Goal: Information Seeking & Learning: Learn about a topic

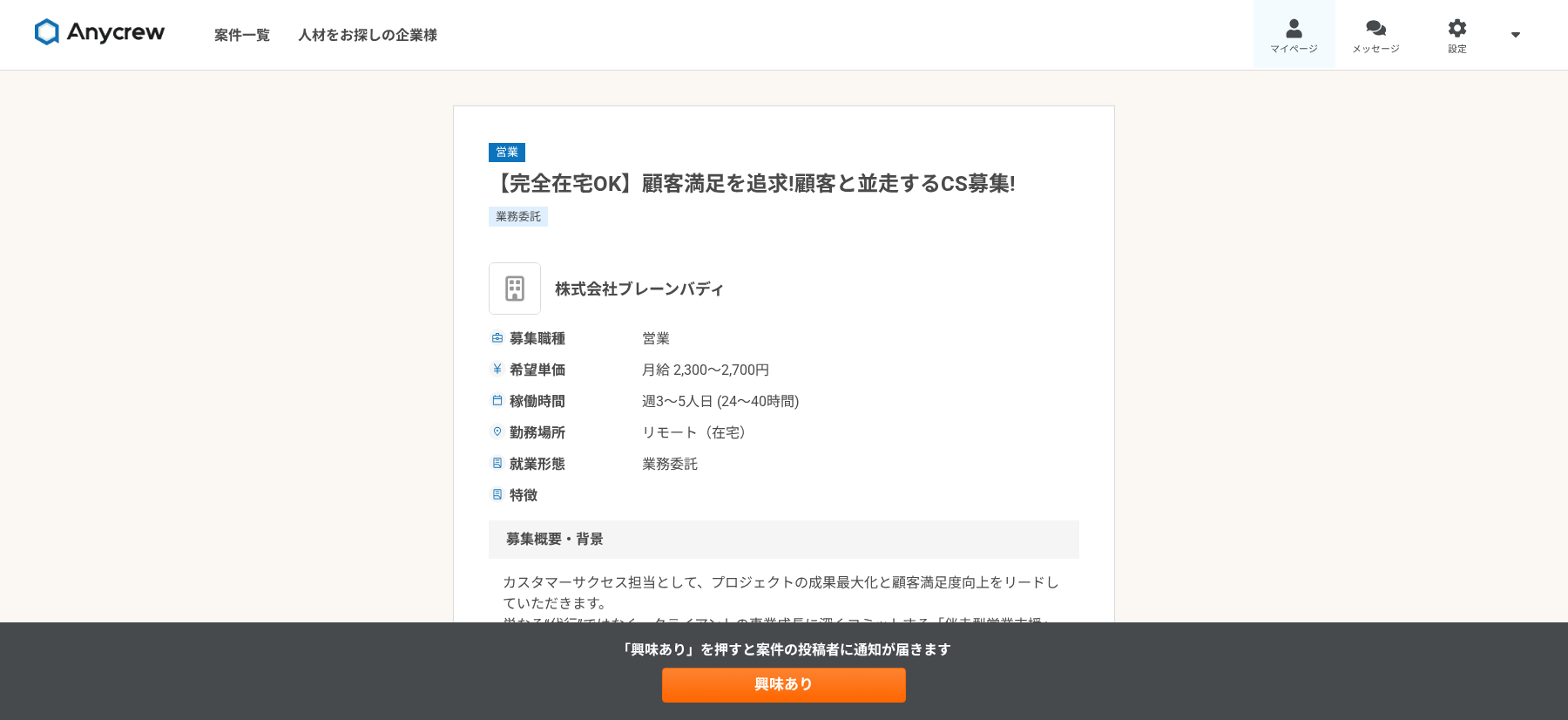
click at [1305, 33] on link "マイページ" at bounding box center [1294, 35] width 82 height 69
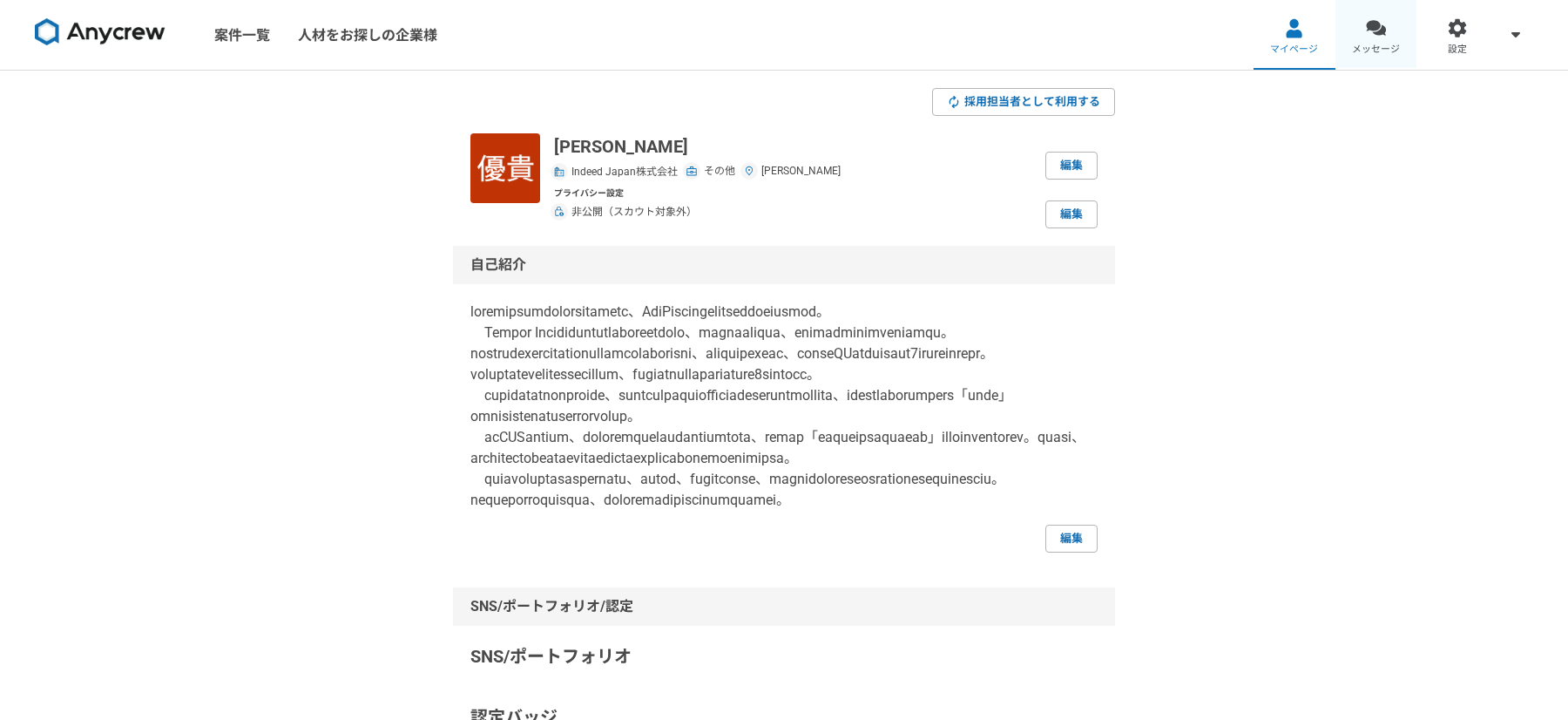
click at [1407, 42] on link "メッセージ" at bounding box center [1376, 35] width 82 height 69
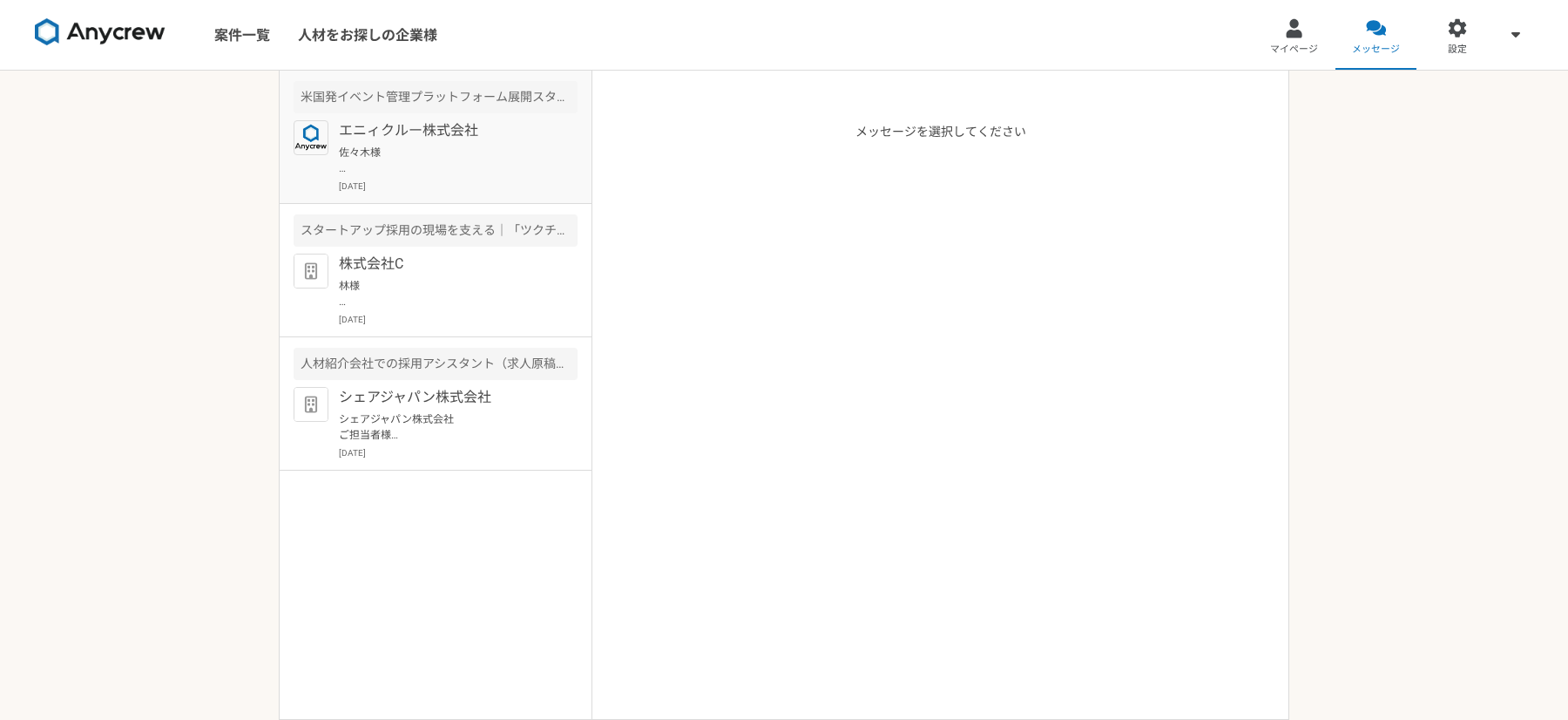
click at [413, 134] on p "エニィクルー株式会社" at bounding box center [447, 131] width 216 height 21
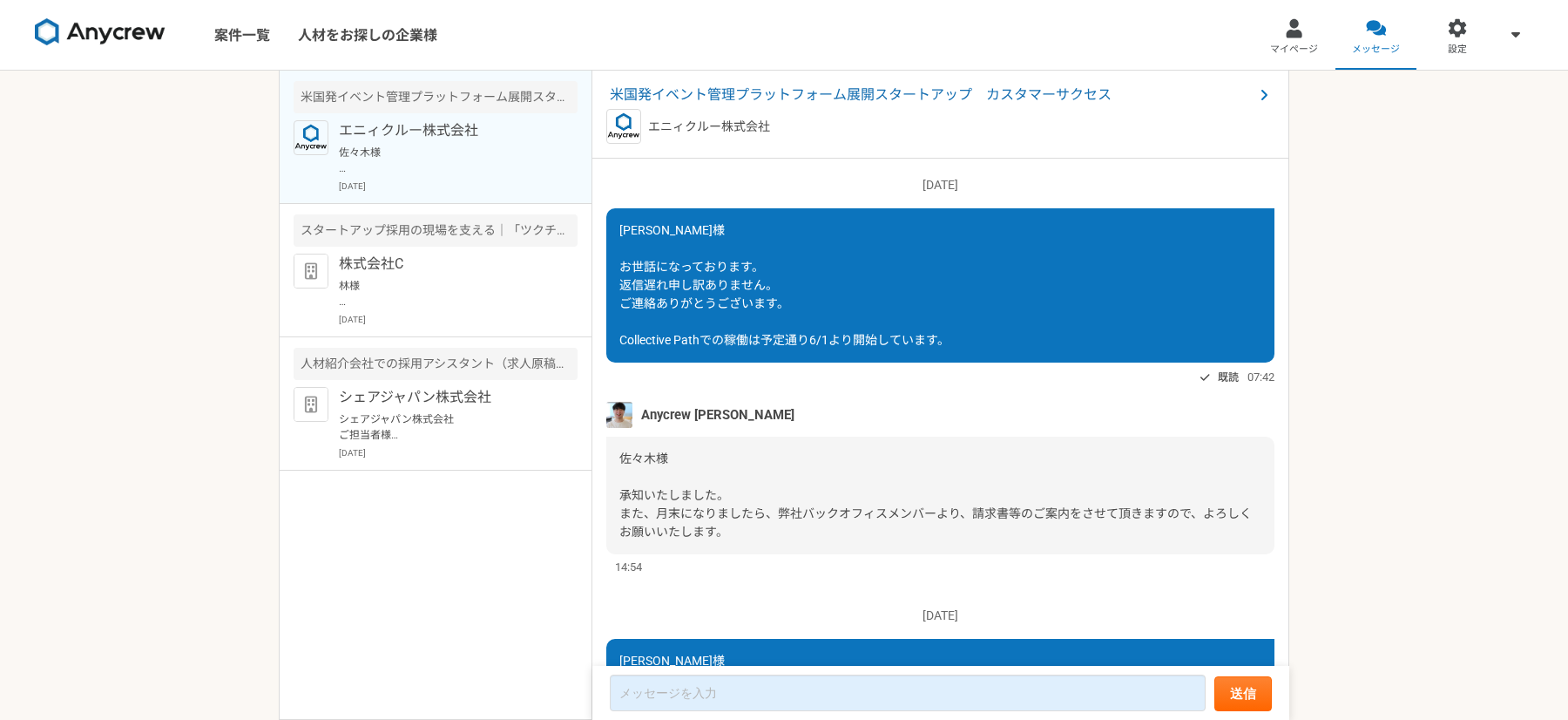
scroll to position [2934, 0]
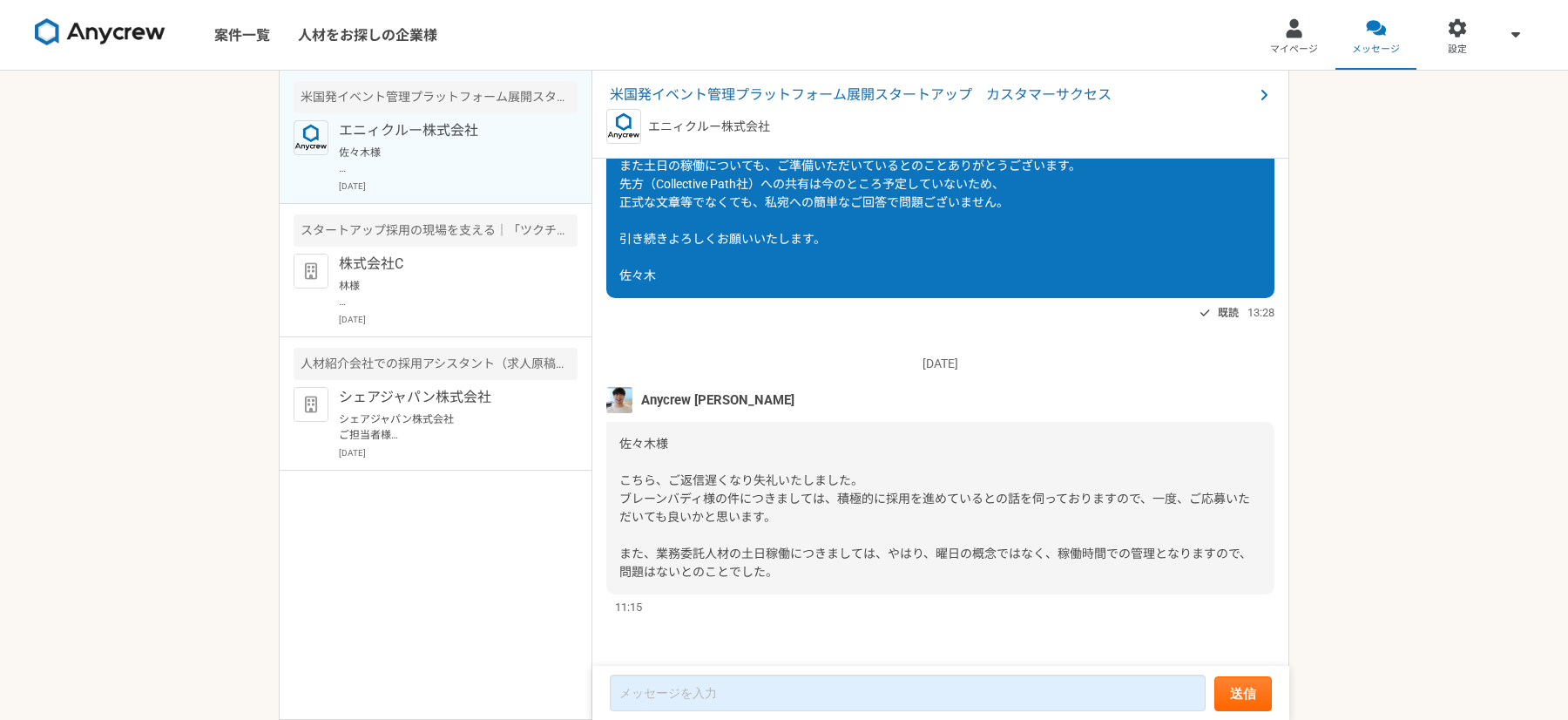
click at [800, 96] on span "米国発イベント管理プラットフォーム展開スタートアップ　カスタマーサクセス" at bounding box center [931, 94] width 644 height 21
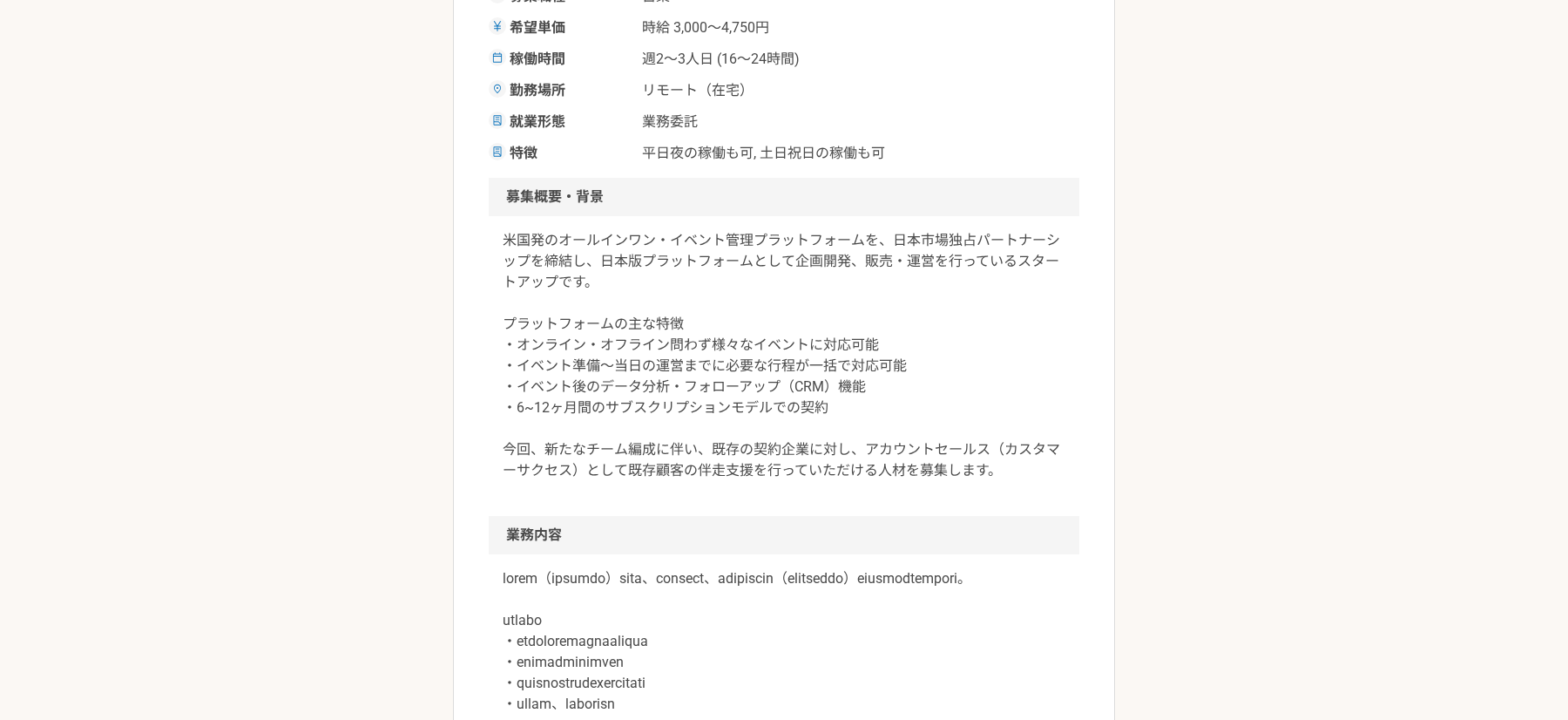
scroll to position [487, 0]
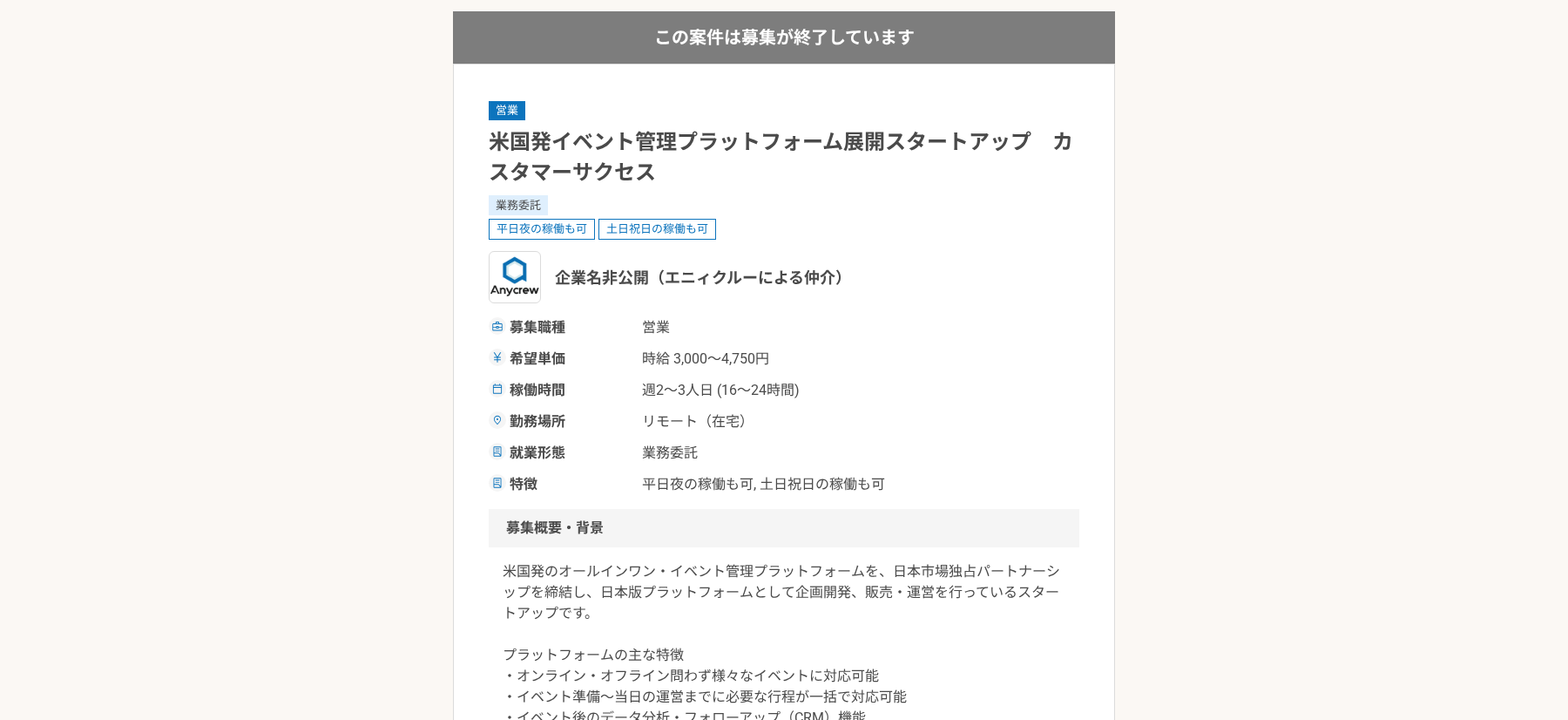
scroll to position [67, 0]
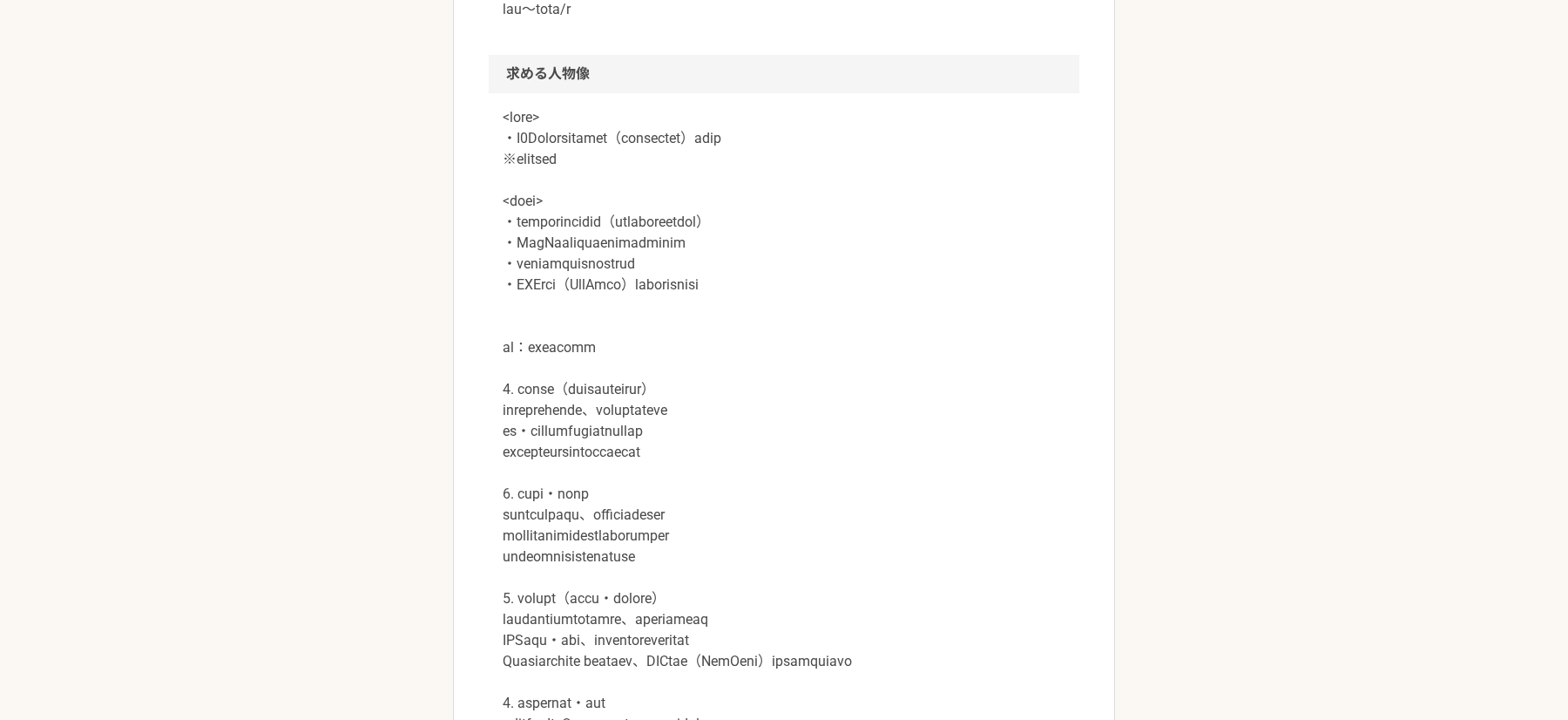
scroll to position [1421, 0]
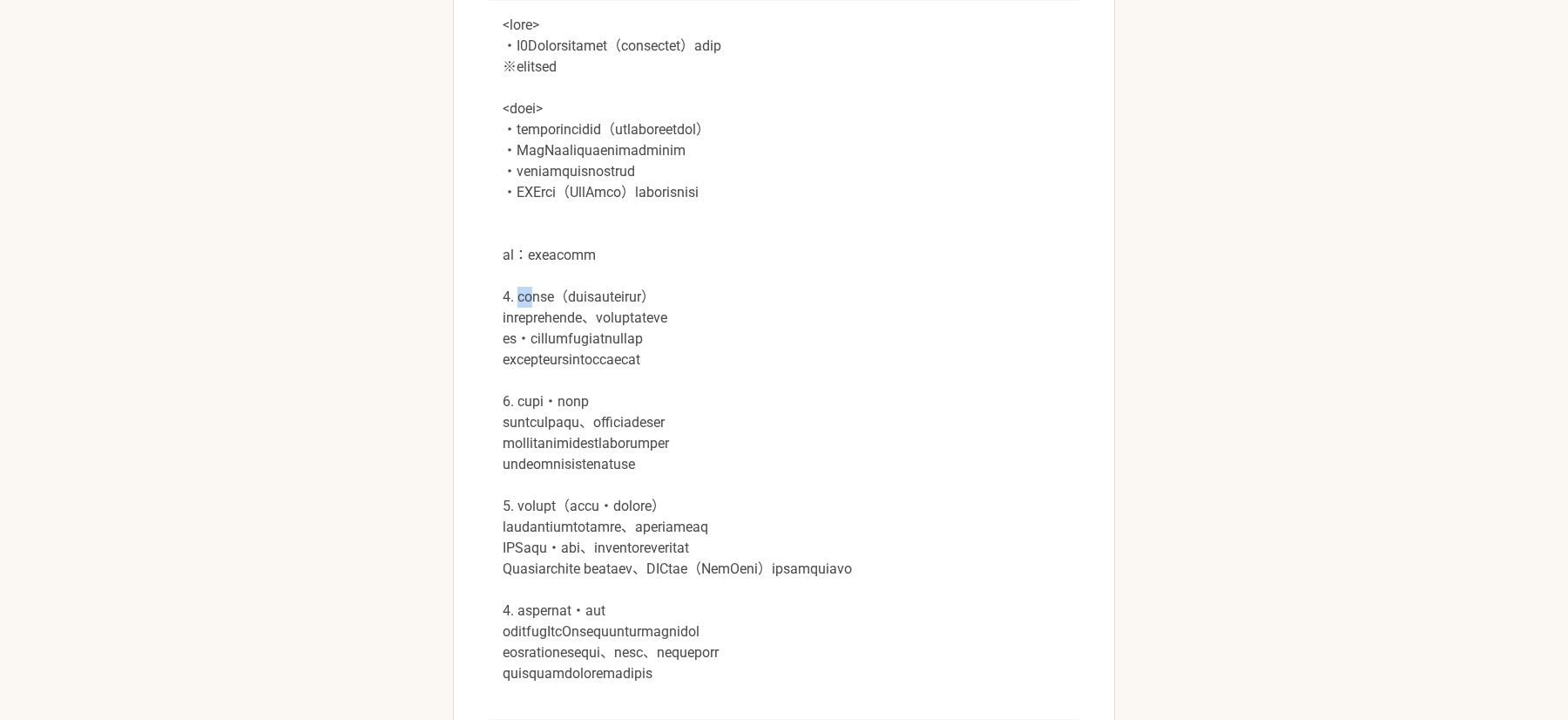
drag, startPoint x: 520, startPoint y: 378, endPoint x: 544, endPoint y: 378, distance: 24.0
click at [544, 378] on p at bounding box center [783, 349] width 563 height 670
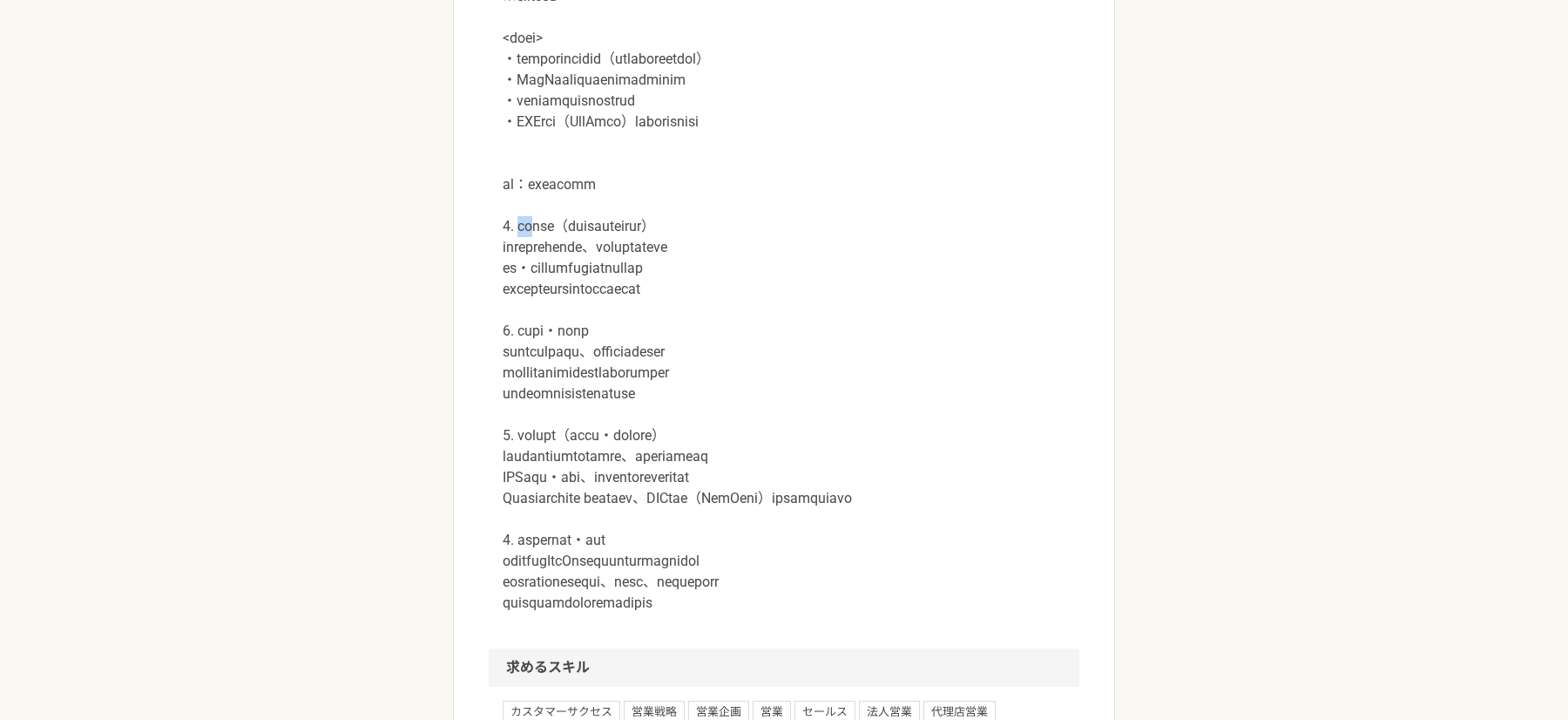
scroll to position [1494, 0]
click at [817, 311] on p at bounding box center [783, 276] width 563 height 670
copy p "顧客対応力（コミュニケーションスキル）"
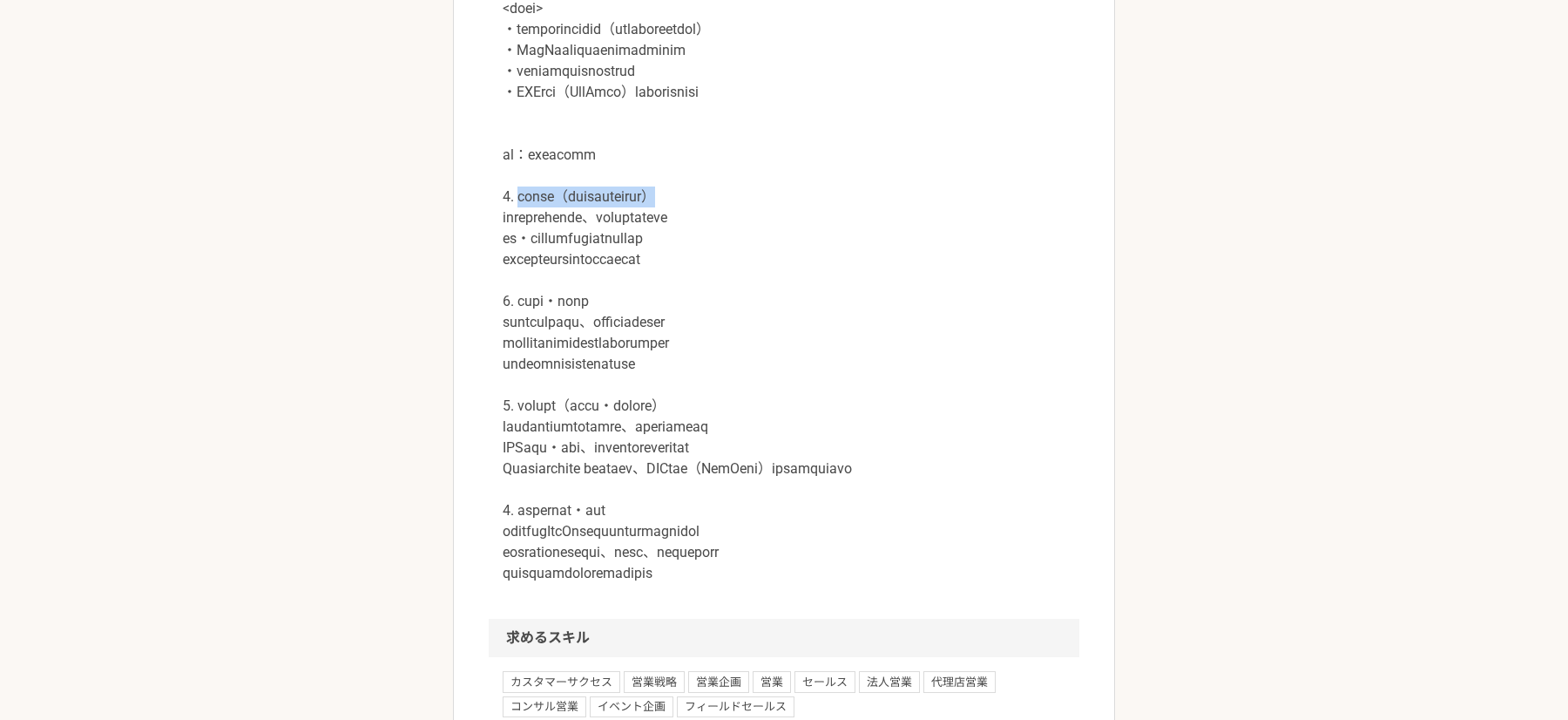
scroll to position [1523, 0]
drag, startPoint x: 522, startPoint y: 385, endPoint x: 646, endPoint y: 384, distance: 124.0
click at [646, 384] on p at bounding box center [783, 247] width 563 height 670
copy p "課題発見・解決能力"
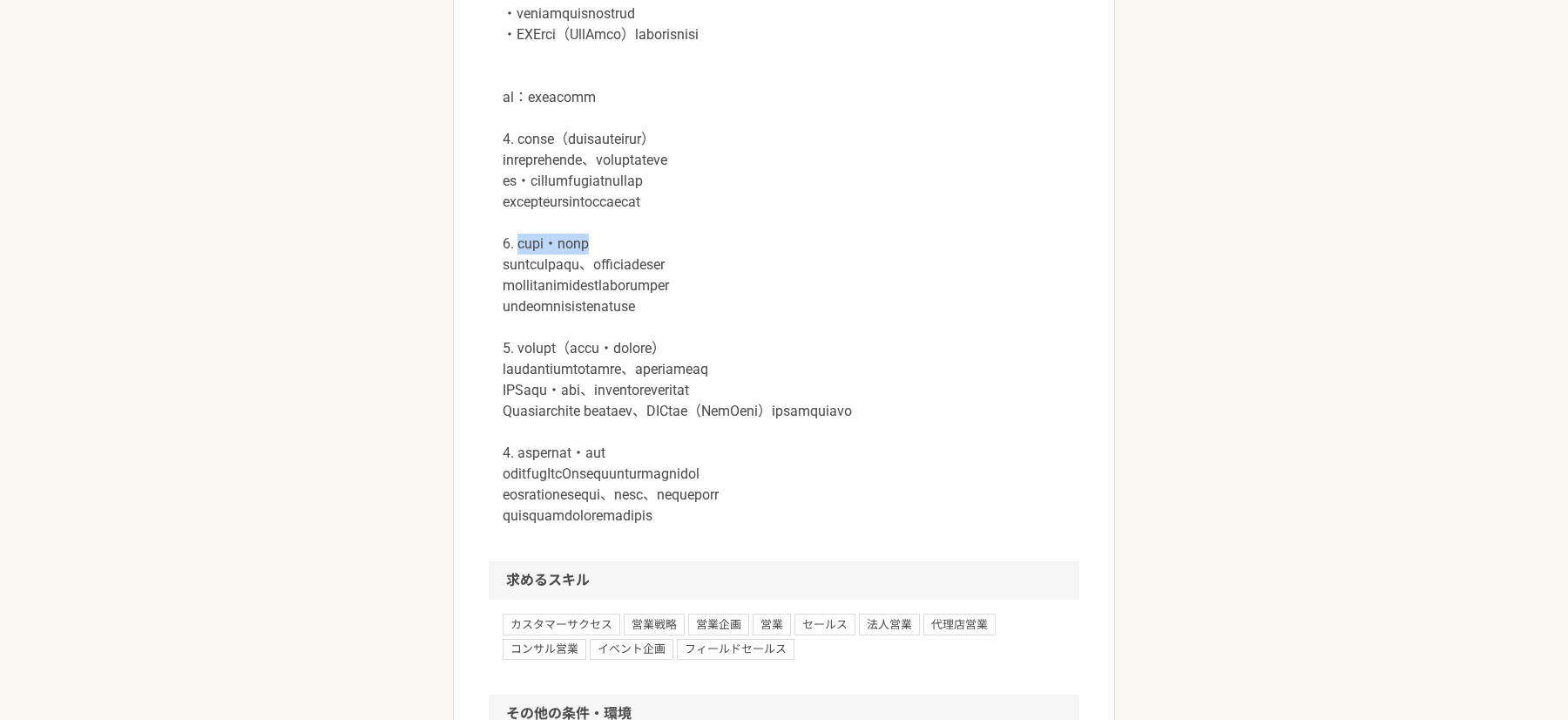
scroll to position [1608, 0]
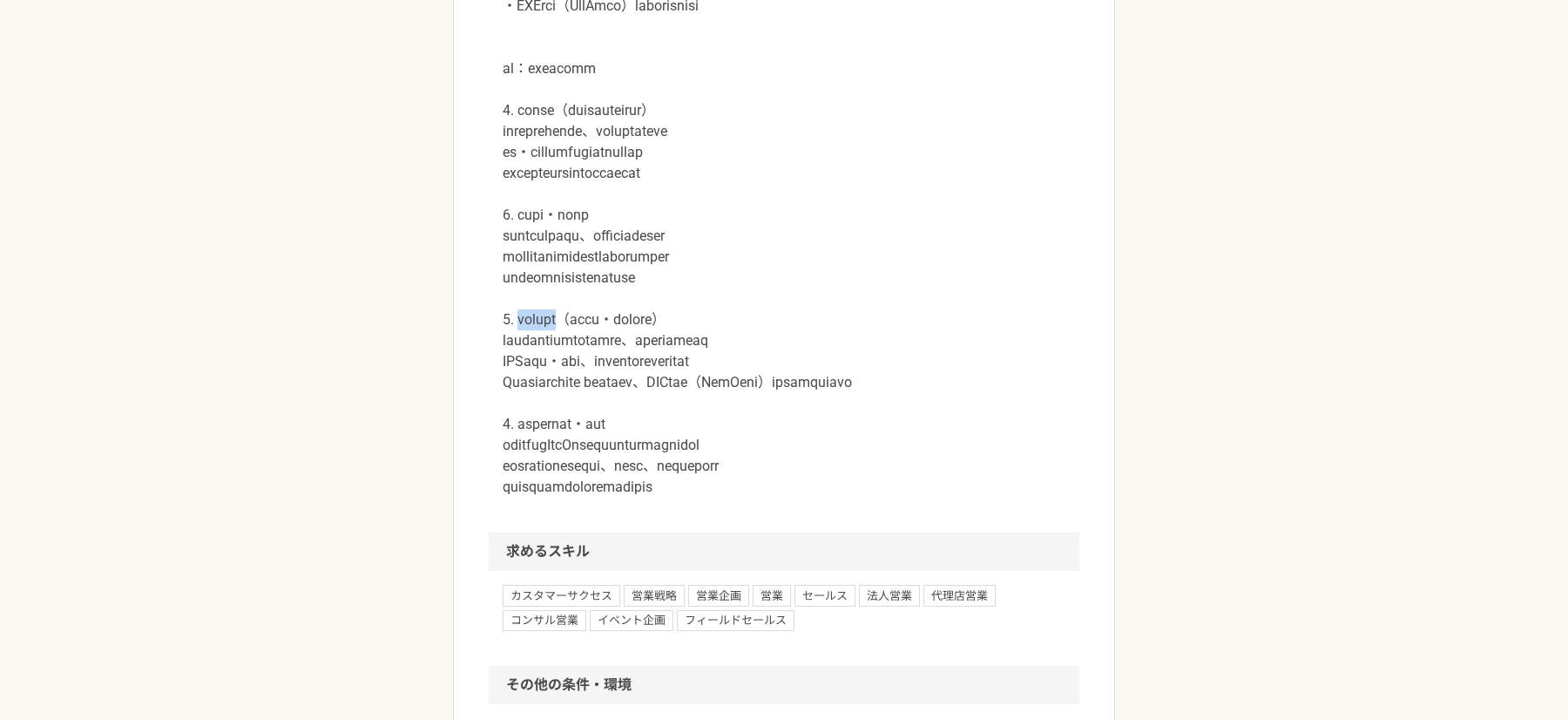
drag, startPoint x: 522, startPoint y: 401, endPoint x: 598, endPoint y: 400, distance: 76.0
click at [602, 400] on p at bounding box center [783, 162] width 563 height 670
copy p "データ活用力"
click at [651, 374] on p at bounding box center [783, 162] width 563 height 670
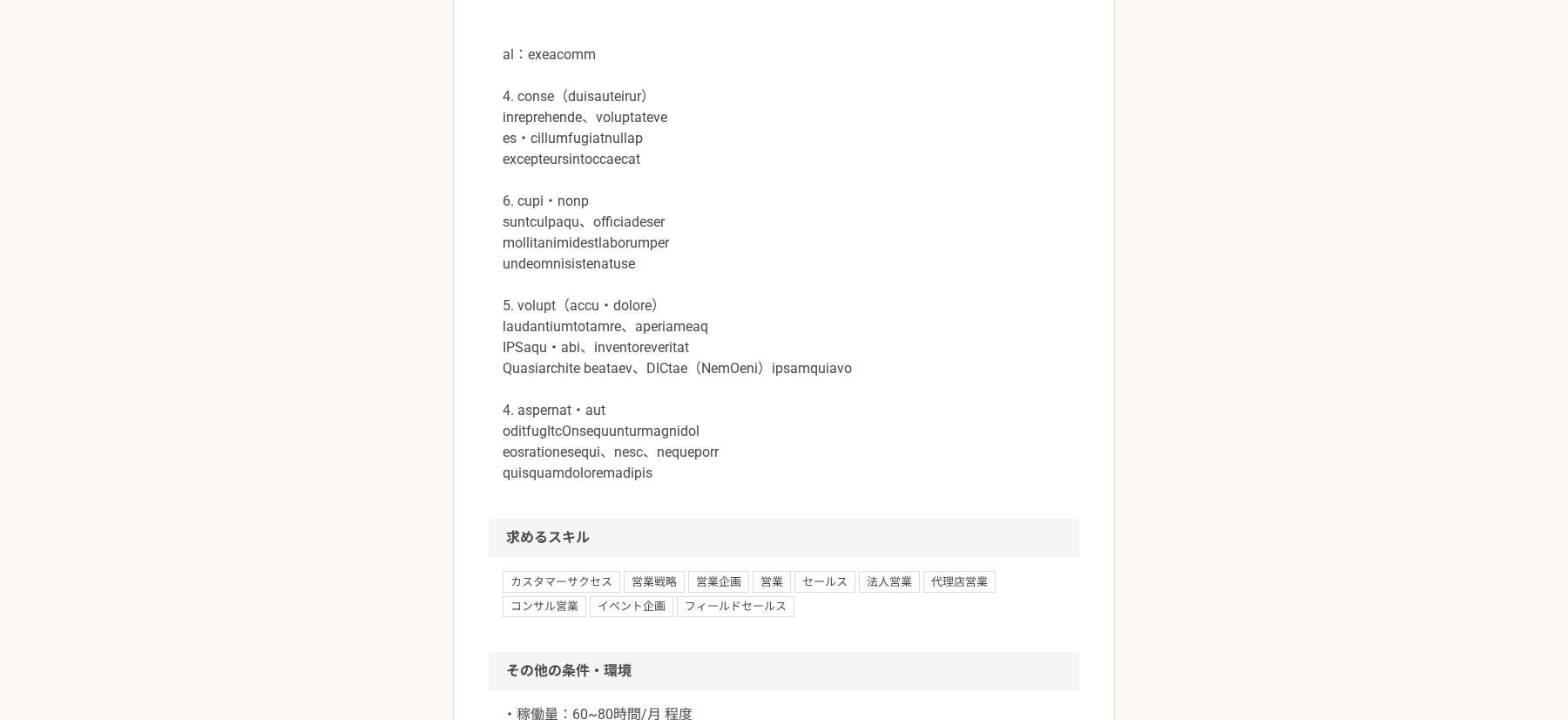
scroll to position [1623, 0]
